Goal: Information Seeking & Learning: Understand process/instructions

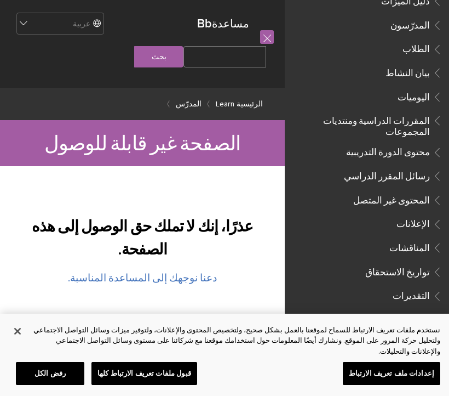
scroll to position [227, 0]
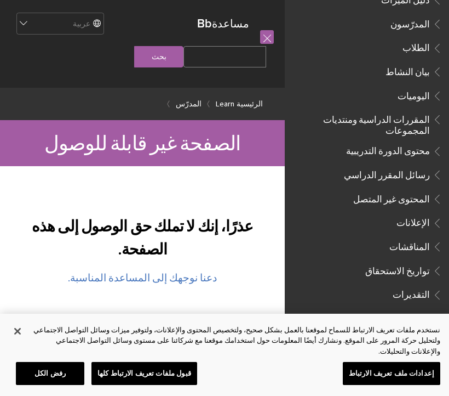
click at [272, 42] on link at bounding box center [267, 37] width 14 height 14
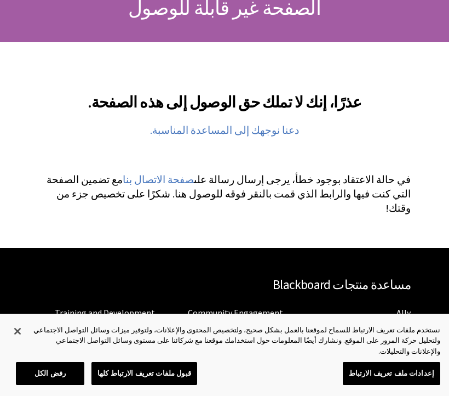
scroll to position [166, 0]
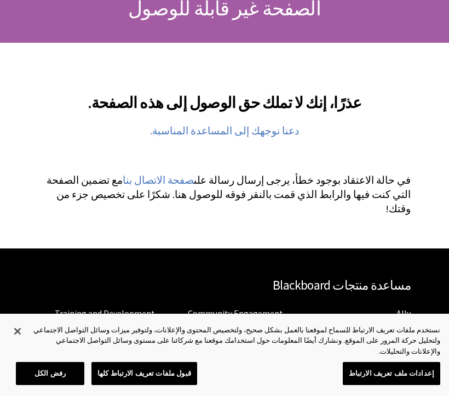
click at [194, 174] on link "صفحة الاتصال بنا" at bounding box center [158, 180] width 71 height 13
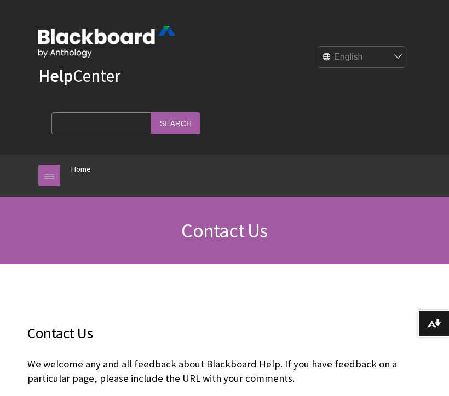
click at [376, 57] on select "English عربية Català Cymraeg Deutsch Español Suomi Français עברית Italiano 日本語 …" at bounding box center [362, 58] width 88 height 22
select select "/ar-sa/Contact_Us"
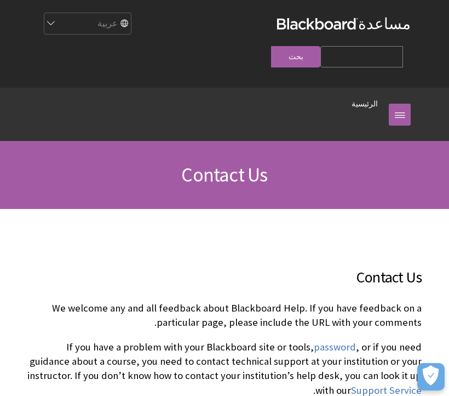
click at [397, 104] on link at bounding box center [400, 115] width 22 height 22
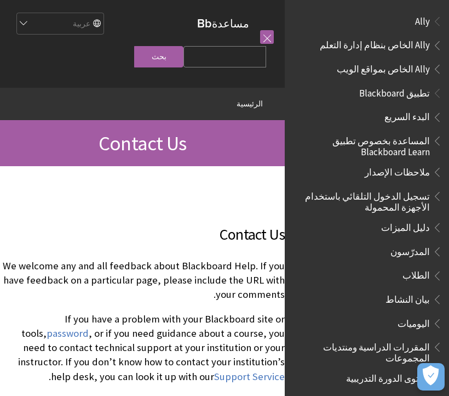
click at [409, 202] on span "تسجيل الدخول التلقائي باستخدام الأجهزة المحمولة" at bounding box center [364, 200] width 132 height 26
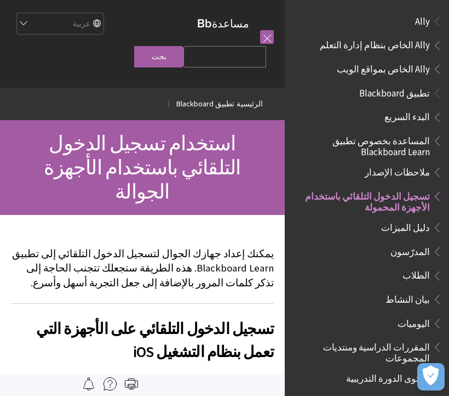
scroll to position [168, 0]
